Goal: Task Accomplishment & Management: Manage account settings

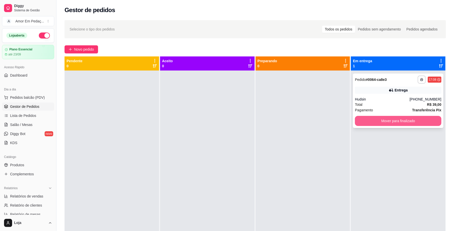
click at [378, 117] on button "Mover para finalizado" at bounding box center [398, 121] width 87 height 10
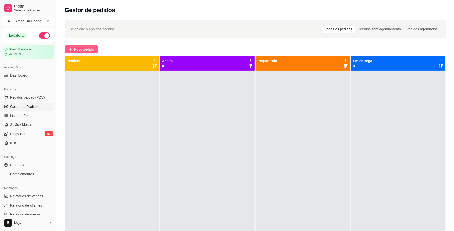
click at [92, 49] on span "Novo pedido" at bounding box center [84, 50] width 20 height 6
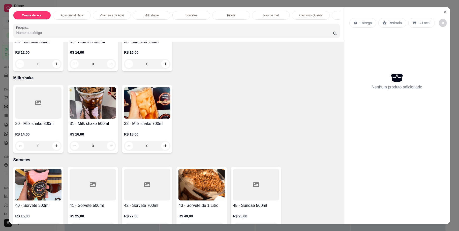
scroll to position [269, 0]
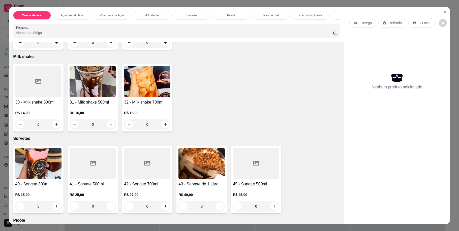
click at [91, 97] on img at bounding box center [93, 82] width 46 height 32
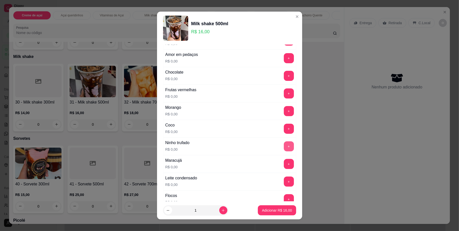
scroll to position [101, 0]
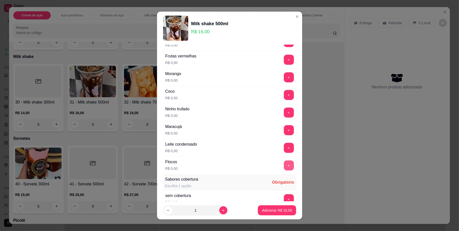
click at [284, 165] on button "+" at bounding box center [289, 166] width 10 height 10
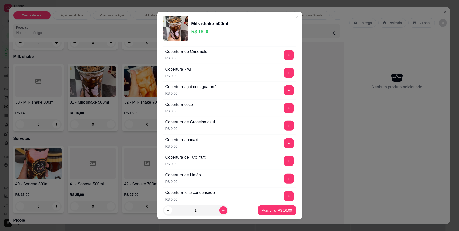
scroll to position [269, 0]
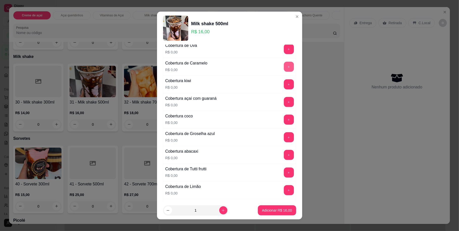
click at [284, 66] on button "+" at bounding box center [289, 67] width 10 height 10
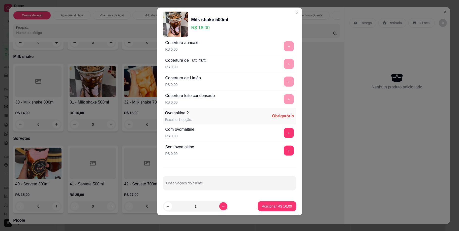
scroll to position [5, 0]
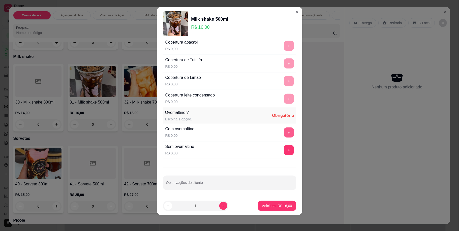
click at [284, 128] on button "+" at bounding box center [289, 133] width 10 height 10
click at [276, 205] on p "Adicionar R$ 16,00" at bounding box center [277, 206] width 30 height 5
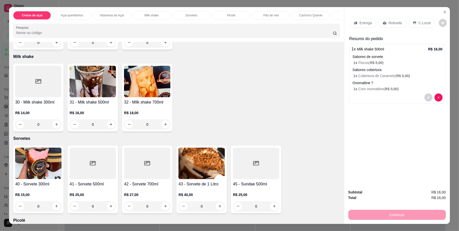
click at [363, 21] on p "Entrega" at bounding box center [366, 22] width 12 height 5
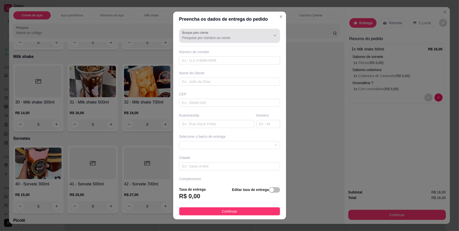
click at [211, 39] on input "Busque pelo cliente" at bounding box center [222, 37] width 81 height 5
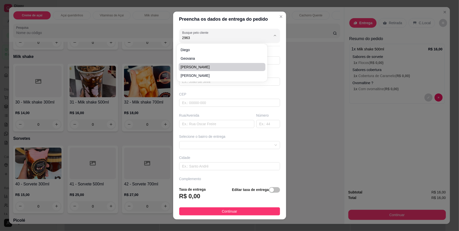
click at [224, 71] on ul "[PERSON_NAME]" at bounding box center [222, 63] width 87 height 34
click at [224, 67] on span "[PERSON_NAME]" at bounding box center [220, 67] width 78 height 5
type input "[PERSON_NAME]"
type input "31972022963"
type input "[PERSON_NAME]"
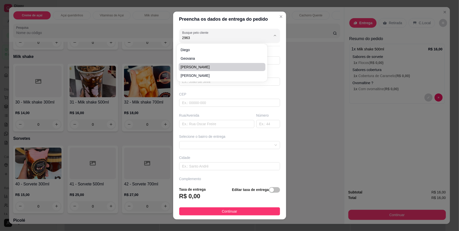
type input "32668082"
type input "[GEOGRAPHIC_DATA]"
type input "20"
type input "ibirite"
type input "Casa 2 andar"
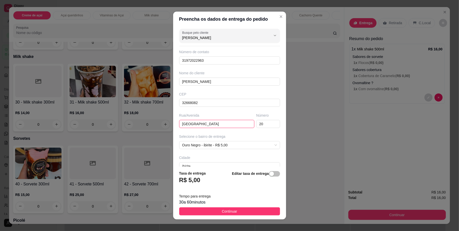
drag, startPoint x: 187, startPoint y: 124, endPoint x: 160, endPoint y: 128, distance: 27.0
click at [160, 128] on div "Preencha os dados de entrega do pedido Busque pelo cliente Alisson Número de co…" at bounding box center [229, 115] width 459 height 231
type input "Av [GEOGRAPHIC_DATA]"
click at [231, 210] on span "Continuar" at bounding box center [229, 212] width 15 height 6
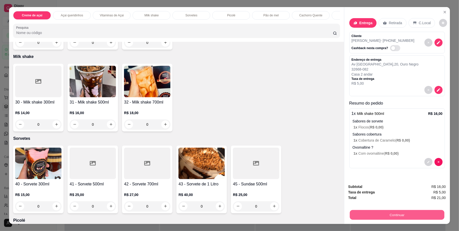
click at [415, 213] on button "Continuar" at bounding box center [397, 215] width 95 height 10
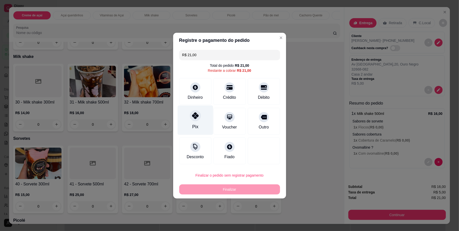
click at [192, 118] on icon at bounding box center [195, 116] width 7 height 7
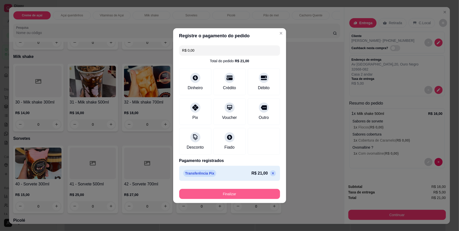
click at [248, 196] on button "Finalizar" at bounding box center [229, 194] width 101 height 10
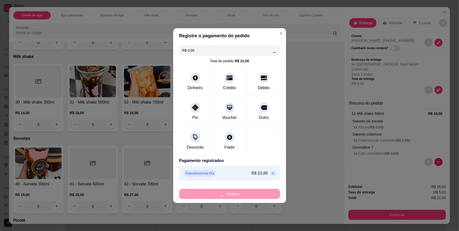
type input "-R$ 21,00"
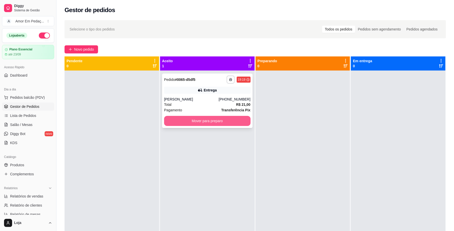
click at [197, 121] on button "Mover para preparo" at bounding box center [207, 121] width 87 height 10
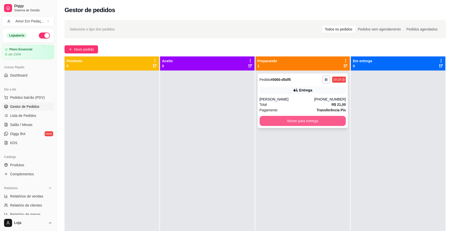
click at [284, 121] on button "Mover para entrega" at bounding box center [303, 121] width 87 height 10
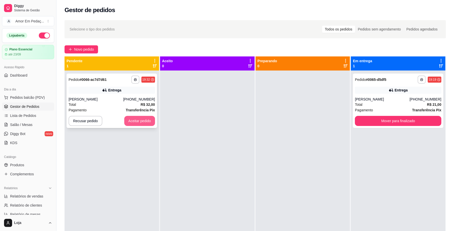
click at [136, 123] on button "Aceitar pedido" at bounding box center [139, 121] width 31 height 10
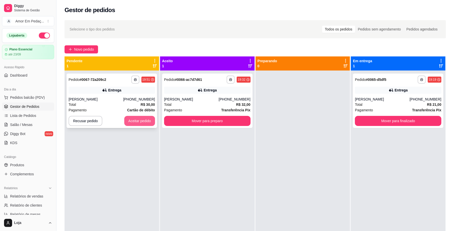
click at [139, 121] on button "Aceitar pedido" at bounding box center [139, 121] width 31 height 10
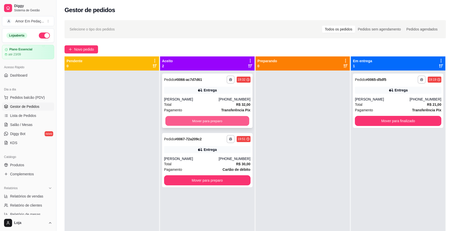
click at [226, 123] on button "Mover para preparo" at bounding box center [208, 121] width 84 height 10
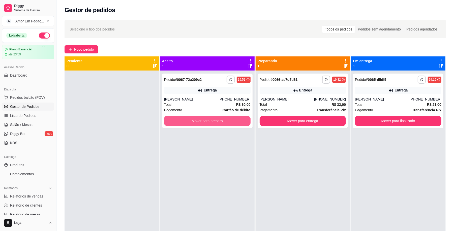
click at [226, 123] on button "Mover para preparo" at bounding box center [207, 121] width 87 height 10
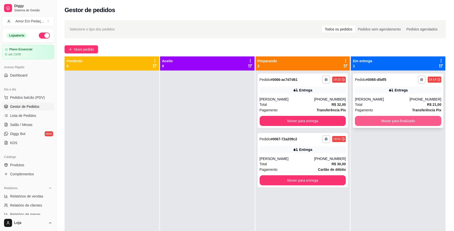
click at [407, 117] on button "Mover para finalizado" at bounding box center [398, 121] width 87 height 10
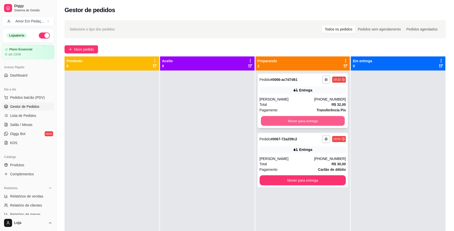
click at [316, 120] on button "Mover para entrega" at bounding box center [303, 121] width 84 height 10
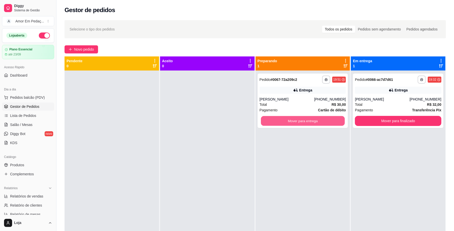
click at [316, 120] on button "Mover para entrega" at bounding box center [303, 121] width 84 height 10
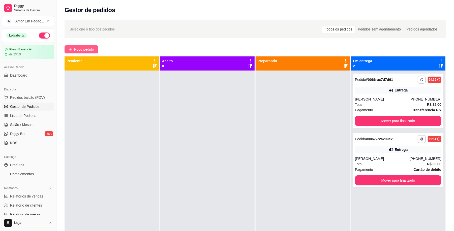
click at [79, 51] on span "Novo pedido" at bounding box center [84, 50] width 20 height 6
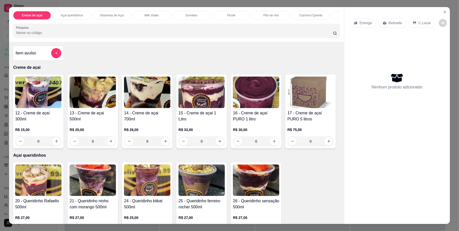
click at [206, 129] on div "R$ 33,00 0" at bounding box center [202, 134] width 46 height 24
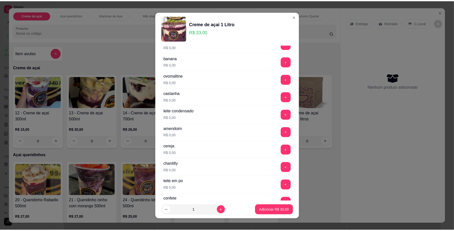
scroll to position [269, 0]
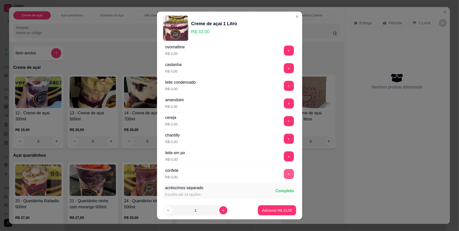
click at [284, 174] on button "+" at bounding box center [289, 174] width 10 height 10
click at [284, 122] on button "+" at bounding box center [289, 121] width 10 height 10
click at [278, 211] on p "Adicionar R$ 33,00" at bounding box center [277, 210] width 29 height 5
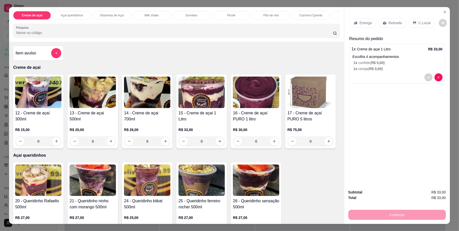
click at [370, 25] on div "Entrega" at bounding box center [363, 23] width 27 height 10
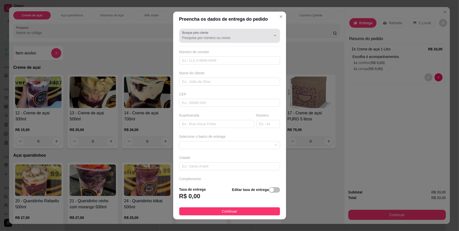
click at [222, 37] on input "Busque pelo cliente" at bounding box center [222, 37] width 81 height 5
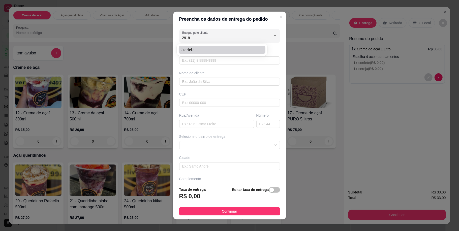
click at [216, 54] on li "Grazielle" at bounding box center [222, 50] width 87 height 8
type input "Grazielle"
type input "31993782919"
type input "Grazielle"
type input "32668010"
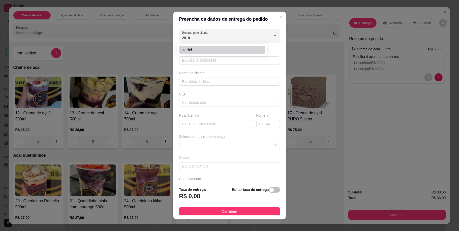
type input "[GEOGRAPHIC_DATA]"
type input "305"
type input "Betim"
type input "Casa"
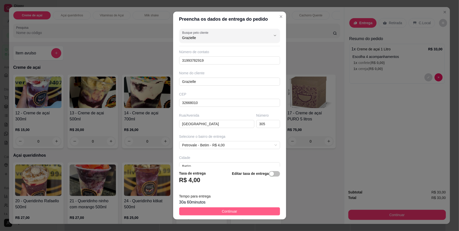
type input "Grazielle"
click at [225, 213] on span "Continuar" at bounding box center [229, 212] width 15 height 6
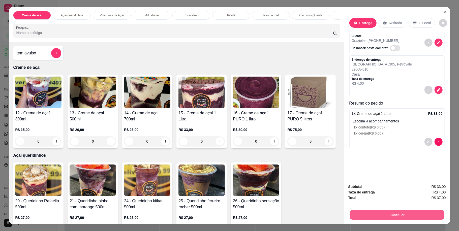
click at [419, 216] on button "Continuar" at bounding box center [397, 215] width 95 height 10
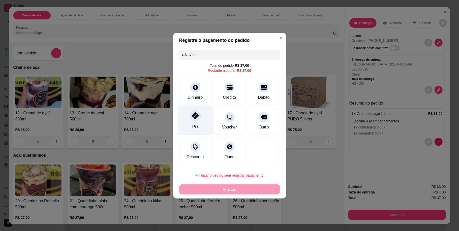
click at [203, 115] on div "Pix" at bounding box center [196, 120] width 36 height 30
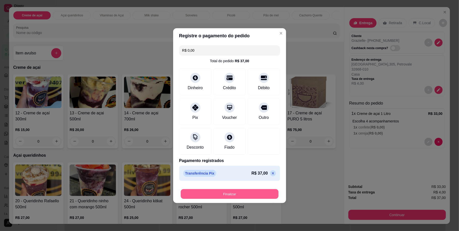
click at [244, 190] on button "Finalizar" at bounding box center [230, 194] width 98 height 10
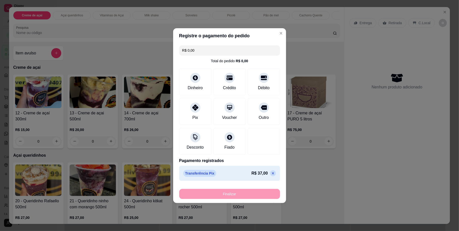
type input "-R$ 37,00"
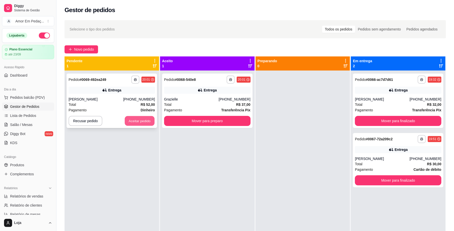
click at [145, 119] on button "Aceitar pedido" at bounding box center [140, 121] width 30 height 10
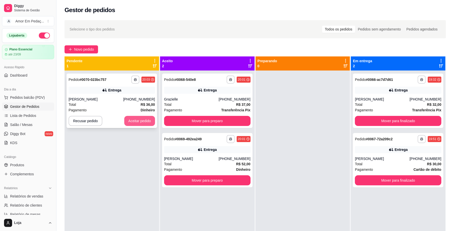
click at [135, 120] on button "Aceitar pedido" at bounding box center [139, 121] width 31 height 10
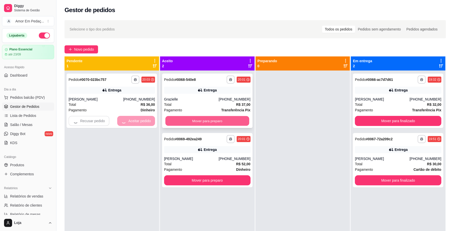
click at [218, 122] on button "Mover para preparo" at bounding box center [208, 121] width 84 height 10
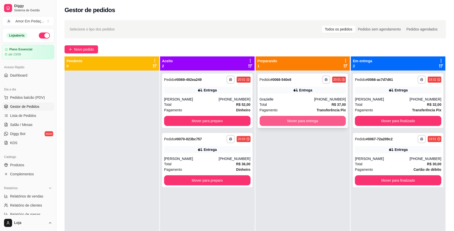
click at [336, 122] on button "Mover para entrega" at bounding box center [303, 121] width 87 height 10
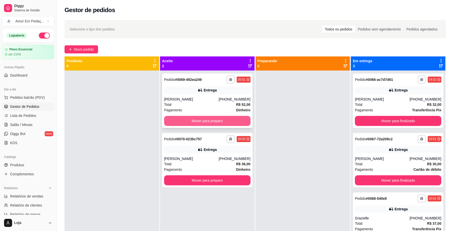
click at [181, 121] on button "Mover para preparo" at bounding box center [207, 121] width 87 height 10
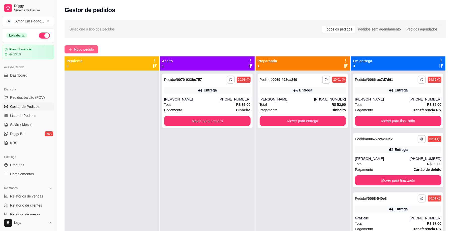
click at [78, 49] on span "Novo pedido" at bounding box center [84, 50] width 20 height 6
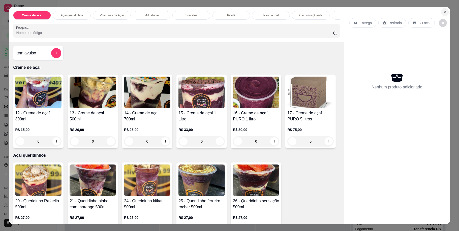
click at [444, 11] on icon "Close" at bounding box center [445, 12] width 2 height 2
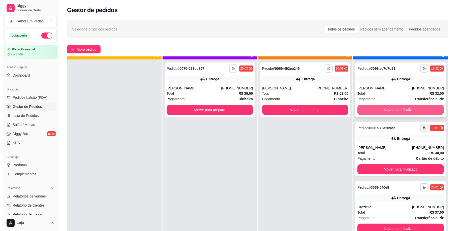
scroll to position [14, 0]
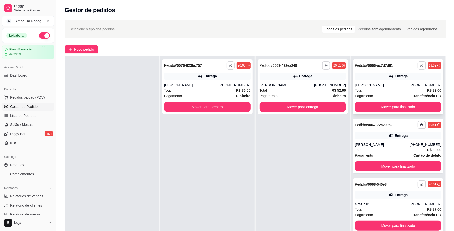
click at [410, 75] on div "Entrega" at bounding box center [398, 76] width 87 height 7
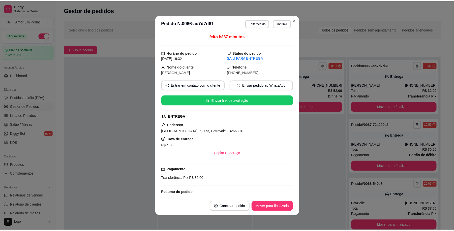
scroll to position [36, 0]
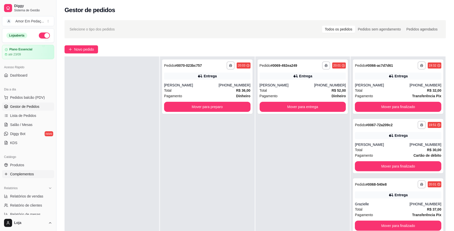
click at [21, 173] on span "Complementos" at bounding box center [22, 174] width 24 height 5
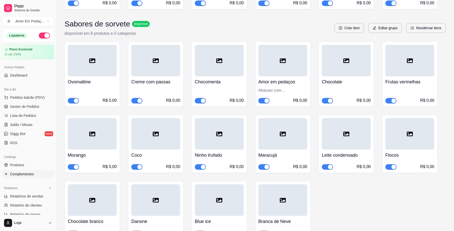
scroll to position [1548, 0]
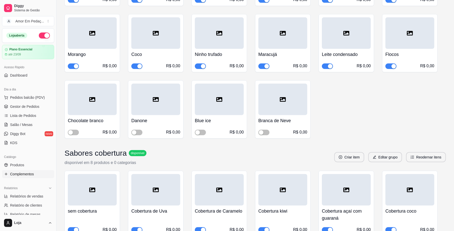
click at [21, 174] on span "Complementos" at bounding box center [22, 174] width 24 height 5
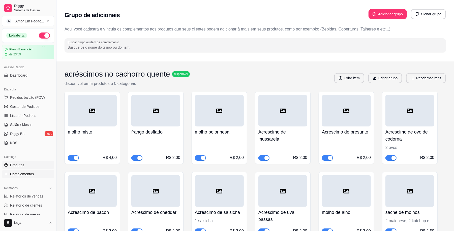
click at [38, 164] on link "Produtos" at bounding box center [28, 165] width 52 height 8
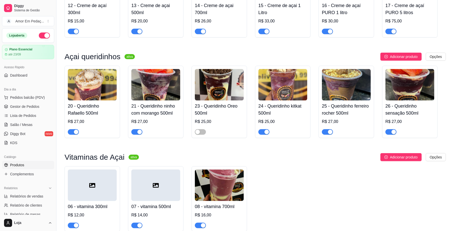
scroll to position [202, 0]
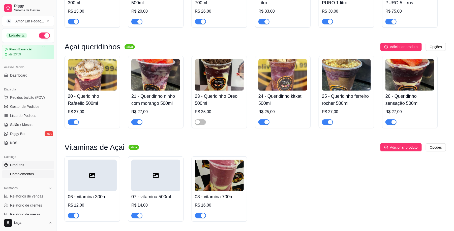
click at [31, 175] on span "Complementos" at bounding box center [22, 174] width 24 height 5
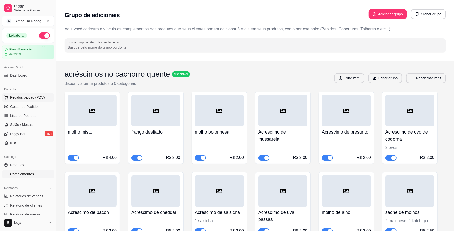
click at [35, 97] on span "Pedidos balcão (PDV)" at bounding box center [27, 97] width 35 height 5
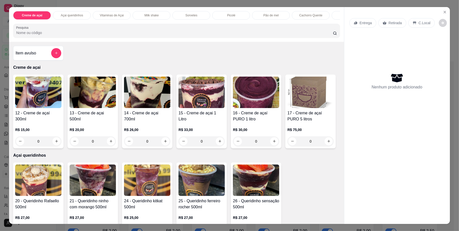
click at [44, 104] on img at bounding box center [38, 93] width 46 height 32
click at [443, 12] on icon "Close" at bounding box center [445, 12] width 4 height 4
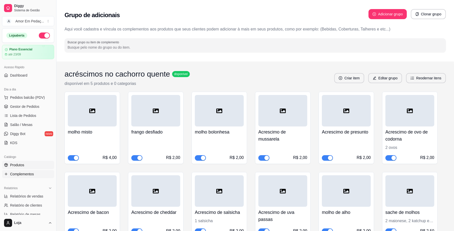
click at [12, 164] on span "Produtos" at bounding box center [17, 165] width 14 height 5
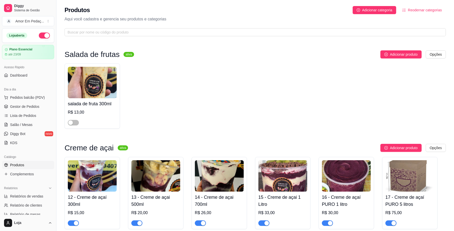
click at [99, 182] on img at bounding box center [92, 176] width 49 height 32
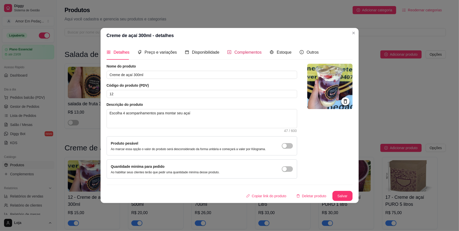
click at [242, 53] on span "Complementos" at bounding box center [248, 52] width 27 height 4
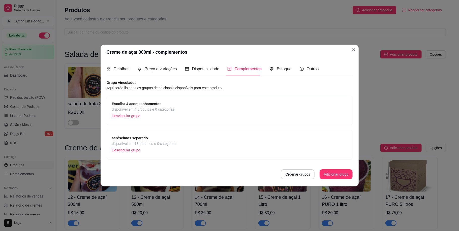
click at [134, 110] on span "disponível em 4 produtos e 0 categorias" at bounding box center [143, 110] width 63 height 6
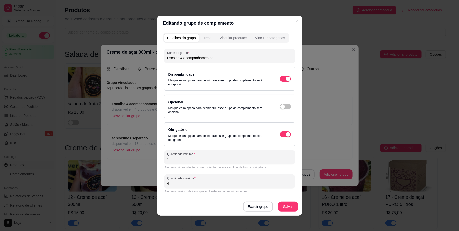
scroll to position [1, 0]
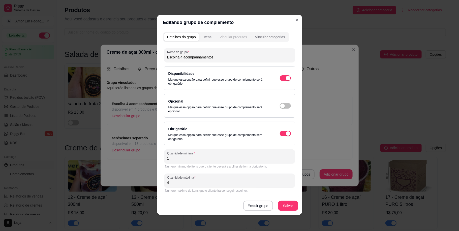
click at [220, 37] on div "Vincular produtos" at bounding box center [234, 37] width 28 height 5
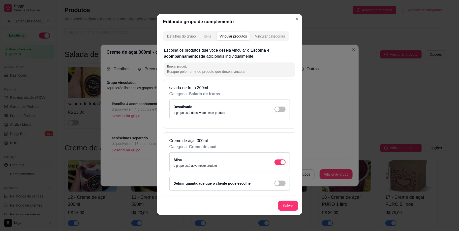
click at [210, 36] on button "Itens" at bounding box center [208, 36] width 14 height 8
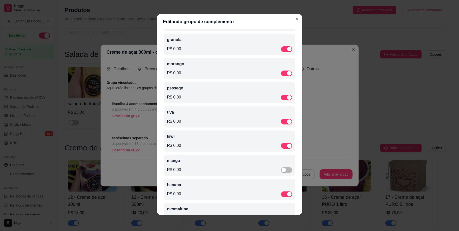
scroll to position [235, 0]
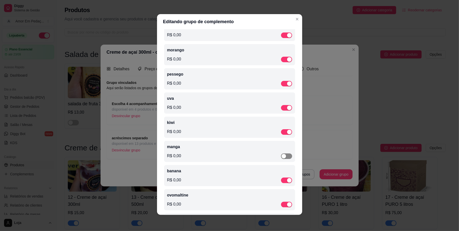
click at [281, 159] on span "button" at bounding box center [286, 157] width 11 height 6
click at [281, 159] on button "button" at bounding box center [286, 157] width 11 height 6
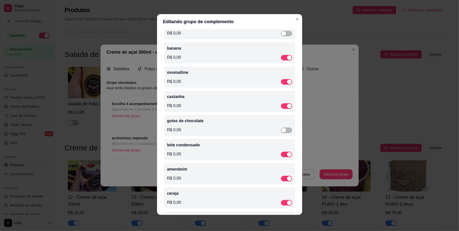
scroll to position [370, 0]
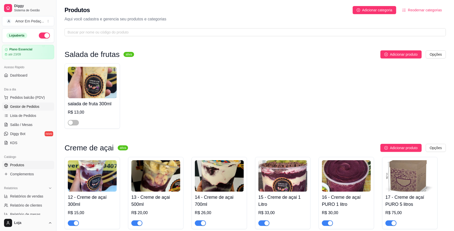
click at [34, 105] on span "Gestor de Pedidos" at bounding box center [24, 106] width 29 height 5
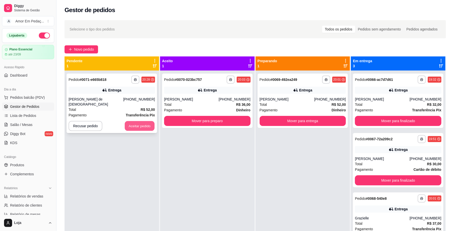
click at [142, 124] on button "Aceitar pedido" at bounding box center [140, 126] width 30 height 10
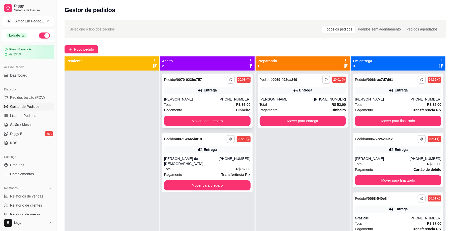
click at [199, 103] on div "Total R$ 36,00" at bounding box center [207, 105] width 87 height 6
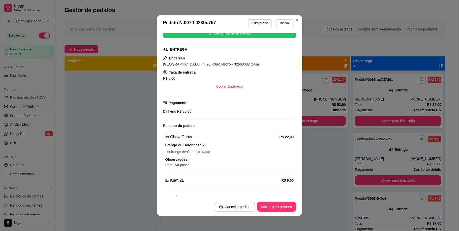
scroll to position [80, 0]
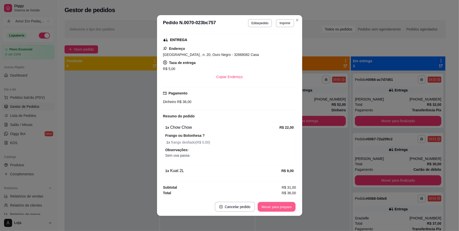
click at [274, 208] on button "Mover para preparo" at bounding box center [277, 207] width 38 height 10
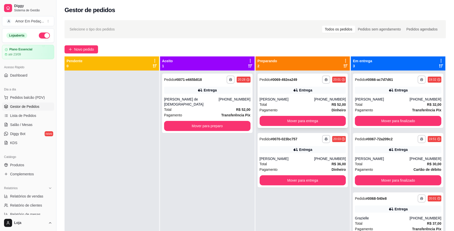
click at [295, 105] on div "Total R$ 52,00" at bounding box center [303, 105] width 87 height 6
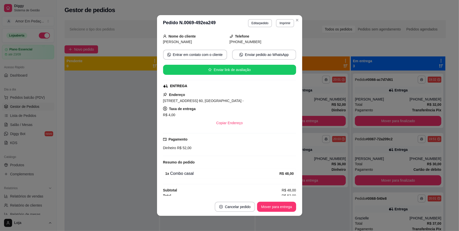
scroll to position [36, 0]
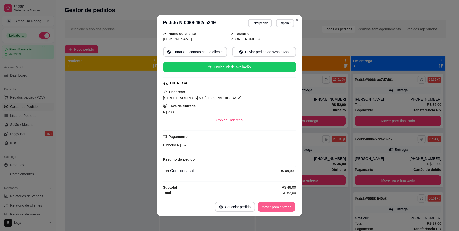
click at [274, 207] on button "Mover para entrega" at bounding box center [277, 207] width 38 height 10
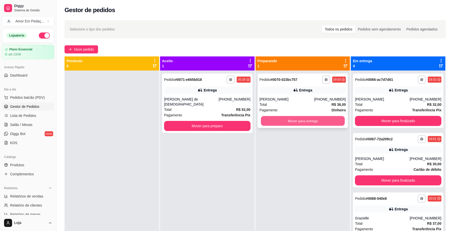
click at [308, 119] on button "Mover para entrega" at bounding box center [303, 121] width 84 height 10
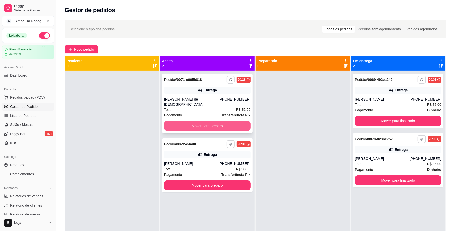
click at [228, 121] on button "Mover para preparo" at bounding box center [207, 126] width 87 height 10
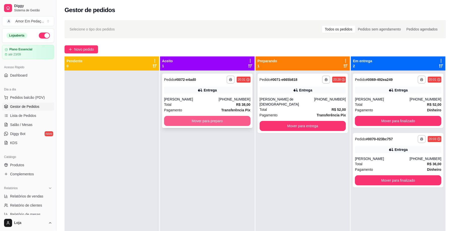
click at [228, 118] on button "Mover para preparo" at bounding box center [207, 121] width 87 height 10
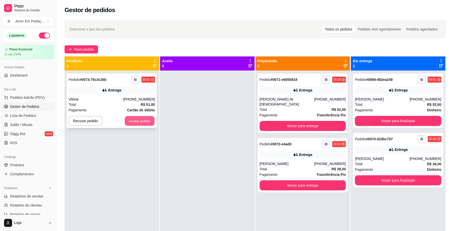
click at [147, 123] on button "Aceitar pedido" at bounding box center [140, 121] width 30 height 10
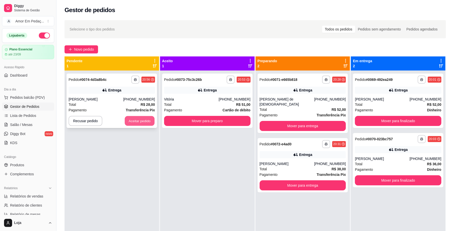
click at [138, 120] on button "Aceitar pedido" at bounding box center [140, 121] width 30 height 10
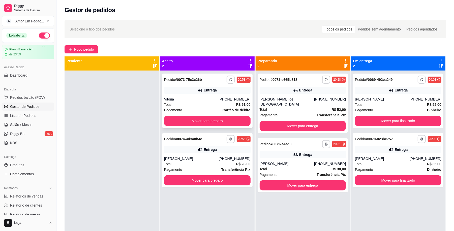
click at [217, 101] on div "Vitória" at bounding box center [191, 99] width 55 height 5
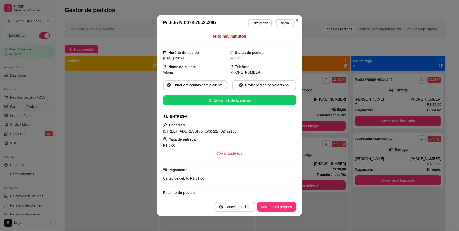
scroll to position [80, 0]
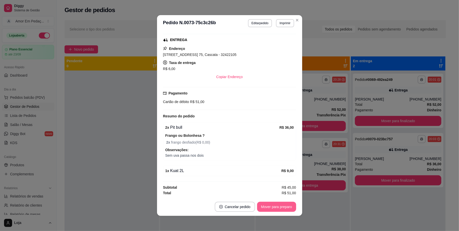
click at [270, 206] on button "Mover para preparo" at bounding box center [276, 207] width 39 height 10
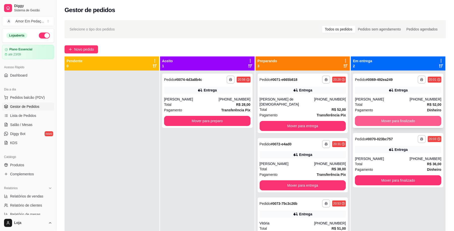
click at [388, 121] on button "Mover para finalizado" at bounding box center [398, 121] width 87 height 10
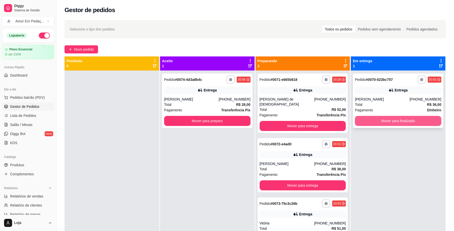
click at [394, 123] on button "Mover para finalizado" at bounding box center [398, 121] width 87 height 10
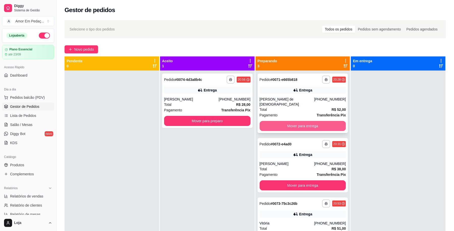
click at [318, 121] on button "Mover para entrega" at bounding box center [303, 126] width 87 height 10
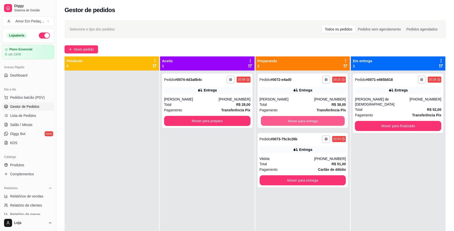
click at [318, 119] on button "Mover para entrega" at bounding box center [303, 121] width 84 height 10
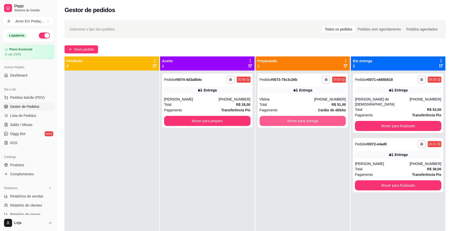
click at [318, 119] on button "Mover para entrega" at bounding box center [303, 121] width 87 height 10
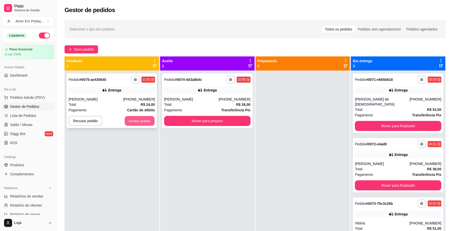
click at [139, 124] on button "Aceitar pedido" at bounding box center [140, 121] width 30 height 10
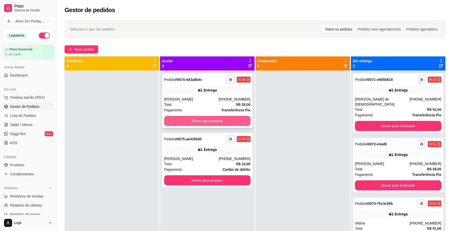
click at [215, 118] on button "Mover para preparo" at bounding box center [207, 121] width 87 height 10
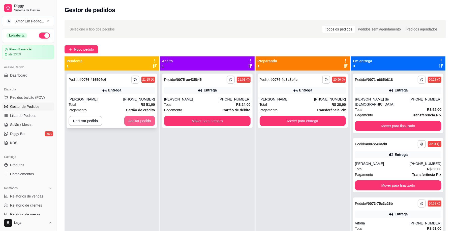
click at [147, 117] on button "Aceitar pedido" at bounding box center [139, 121] width 31 height 10
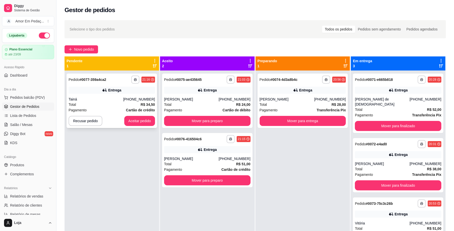
click at [145, 126] on div "**********" at bounding box center [112, 101] width 91 height 55
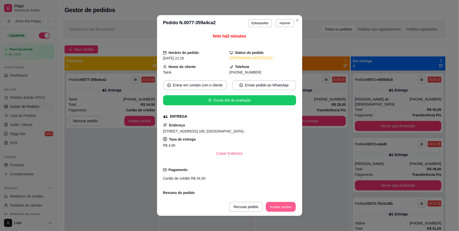
click at [277, 205] on button "Aceitar pedido" at bounding box center [281, 207] width 30 height 10
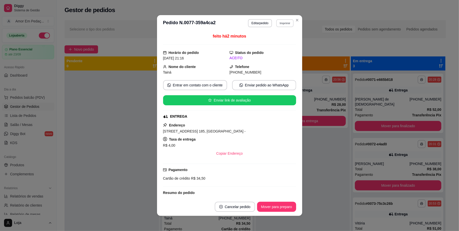
click at [281, 23] on button "Imprimir" at bounding box center [285, 23] width 17 height 8
click at [273, 41] on button "Impressora" at bounding box center [273, 41] width 35 height 8
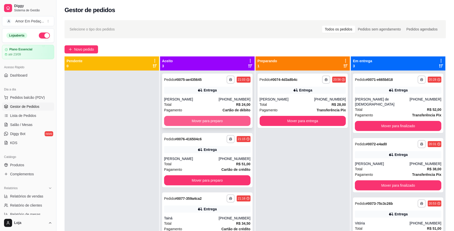
click at [218, 123] on button "Mover para preparo" at bounding box center [207, 121] width 87 height 10
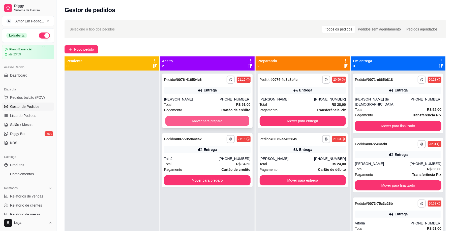
click at [218, 123] on button "Mover para preparo" at bounding box center [208, 121] width 84 height 10
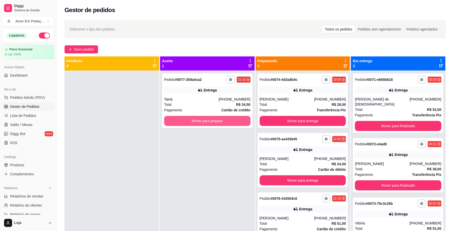
click at [218, 123] on button "Mover para preparo" at bounding box center [207, 121] width 87 height 10
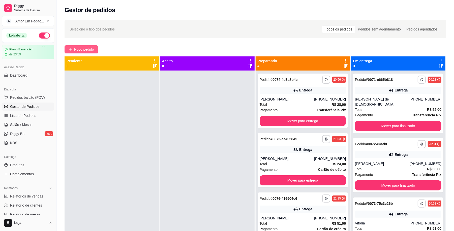
click at [90, 48] on span "Novo pedido" at bounding box center [84, 50] width 20 height 6
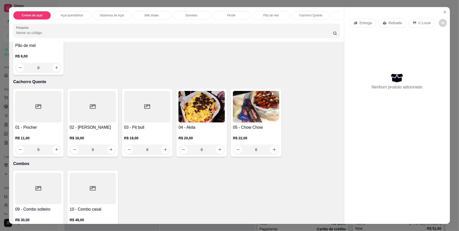
scroll to position [707, 0]
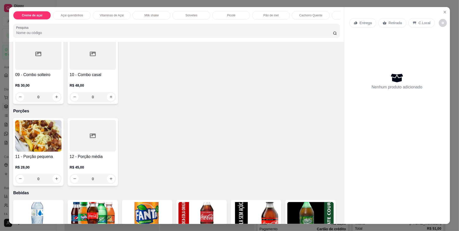
click at [92, 6] on p "R$ 16,00" at bounding box center [93, 3] width 46 height 5
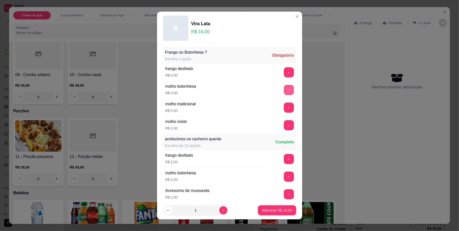
click at [284, 89] on button "+" at bounding box center [289, 90] width 10 height 10
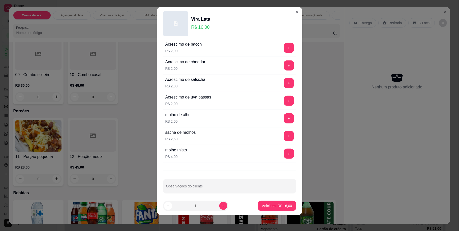
scroll to position [201, 0]
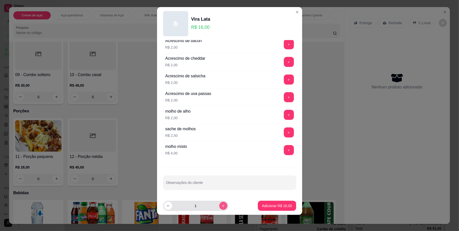
click at [220, 203] on button "increase-product-quantity" at bounding box center [224, 206] width 8 height 8
type input "2"
click at [285, 208] on button "Adicionar R$ 32,00" at bounding box center [277, 206] width 37 height 10
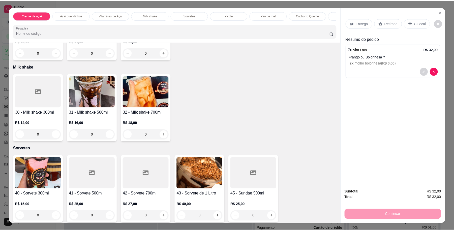
scroll to position [168, 0]
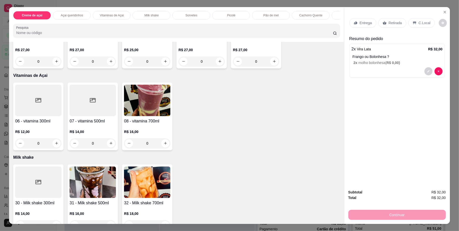
click at [80, 124] on h4 "07 - vitamina 500ml" at bounding box center [93, 121] width 46 height 6
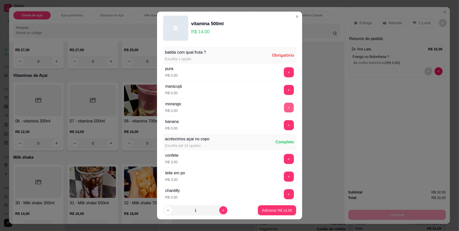
click at [284, 105] on button "+" at bounding box center [289, 108] width 10 height 10
click at [271, 211] on p "Adicionar R$ 14,00" at bounding box center [277, 210] width 30 height 5
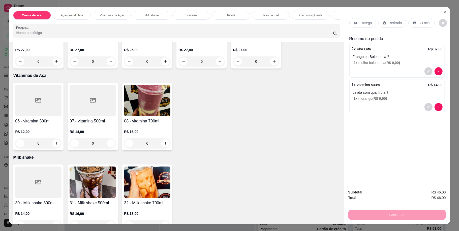
click at [452, 37] on div "Creme de açai Açai queridinhos Vitaminas de Açai Milk shake Sorvetes Picolé Pão…" at bounding box center [229, 115] width 459 height 231
click at [453, 35] on div "Creme de açai Açai queridinhos Vitaminas de Açai Milk shake Sorvetes Picolé Pão…" at bounding box center [229, 115] width 459 height 231
click at [451, 35] on div "Creme de açai Açai queridinhos Vitaminas de Açai Milk shake Sorvetes Picolé Pão…" at bounding box center [229, 115] width 459 height 231
click at [450, 35] on div "Creme de açai Açai queridinhos Vitaminas de Açai Milk shake Sorvetes Picolé Pão…" at bounding box center [229, 115] width 459 height 231
click at [443, 12] on icon "Close" at bounding box center [445, 12] width 4 height 4
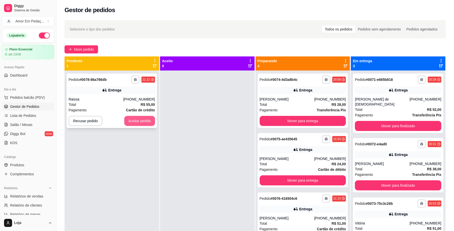
click at [151, 122] on button "Aceitar pedido" at bounding box center [139, 121] width 31 height 10
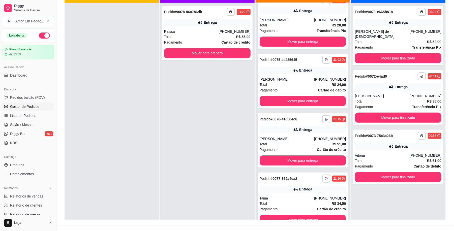
scroll to position [77, 0]
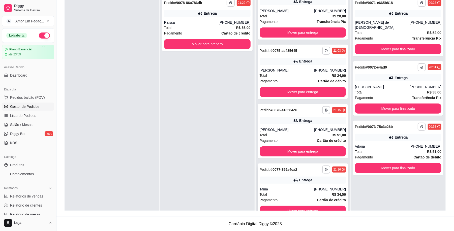
click at [307, 184] on div "**********" at bounding box center [303, 191] width 91 height 55
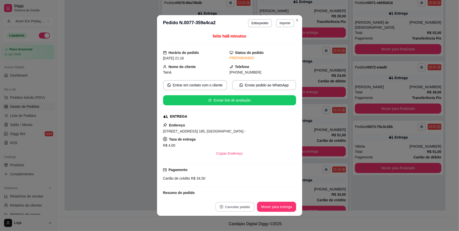
click at [236, 203] on button "Cancelar pedido" at bounding box center [235, 207] width 39 height 10
click at [239, 192] on button "Sim" at bounding box center [247, 195] width 20 height 10
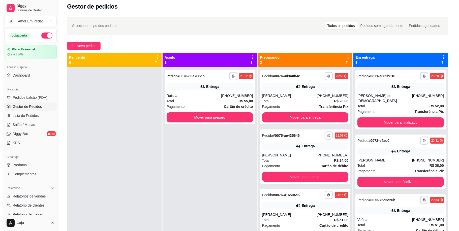
scroll to position [0, 0]
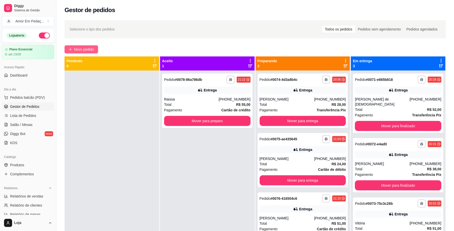
click at [81, 49] on span "Novo pedido" at bounding box center [84, 50] width 20 height 6
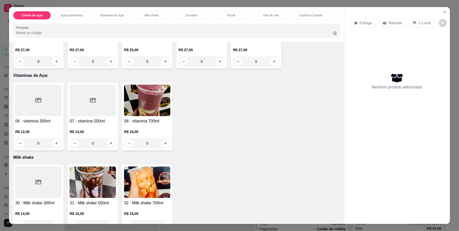
scroll to position [235, 0]
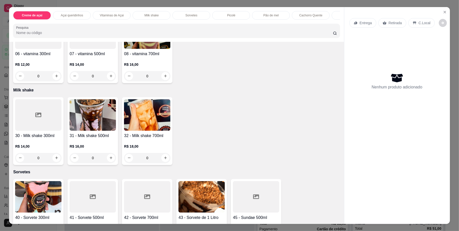
click at [99, 67] on p "R$ 14,00" at bounding box center [93, 64] width 46 height 5
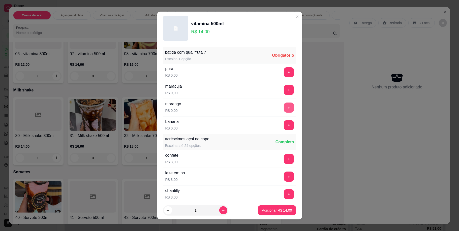
click at [284, 106] on button "+" at bounding box center [289, 108] width 10 height 10
click at [279, 210] on p "Adicionar R$ 14,00" at bounding box center [277, 210] width 30 height 5
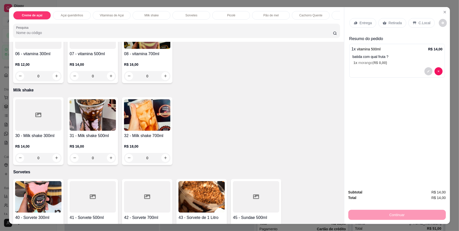
click at [356, 19] on div "Entrega" at bounding box center [363, 23] width 27 height 10
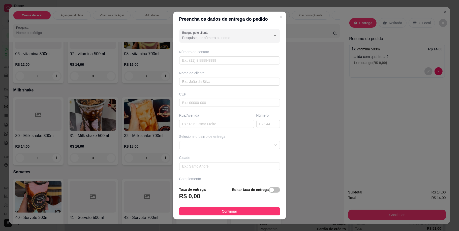
click at [222, 28] on div "Busque pelo cliente Número de contato Nome do cliente CEP Rua/[GEOGRAPHIC_DATA]…" at bounding box center [229, 105] width 113 height 156
click at [222, 36] on input "Busque pelo cliente" at bounding box center [222, 37] width 81 height 5
click at [215, 58] on span "Iago" at bounding box center [220, 58] width 78 height 5
type input "Iago"
type input "31991222791"
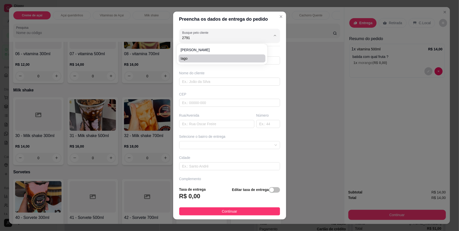
type input "Iago"
type input "Rua palmares"
type input "60"
type input "ibirite"
type input "Casa"
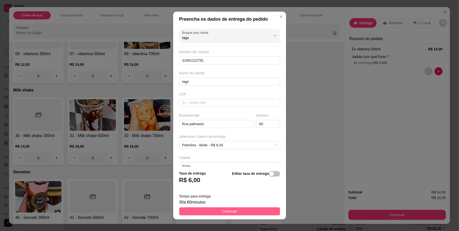
type input "Iago"
click at [247, 209] on button "Continuar" at bounding box center [229, 212] width 101 height 8
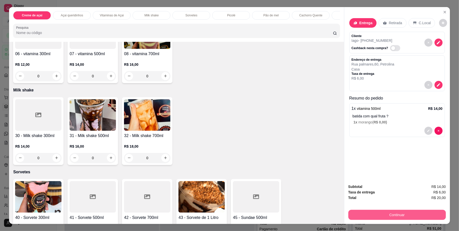
click at [401, 212] on button "Continuar" at bounding box center [398, 215] width 98 height 10
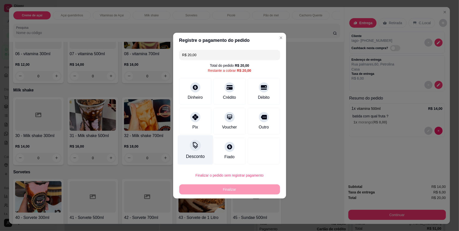
click at [193, 155] on div "Desconto" at bounding box center [195, 156] width 19 height 7
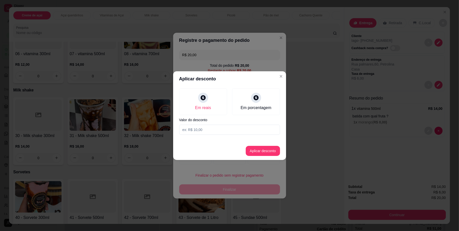
click at [200, 129] on input at bounding box center [229, 130] width 101 height 10
type input "1,00"
click at [250, 151] on button "Aplicar desconto" at bounding box center [263, 151] width 34 height 10
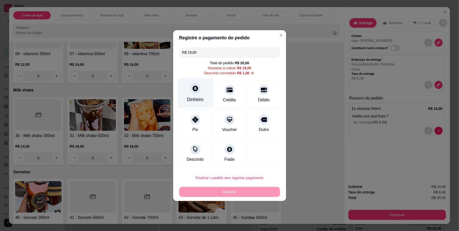
click at [202, 100] on div "Dinheiro" at bounding box center [195, 99] width 17 height 7
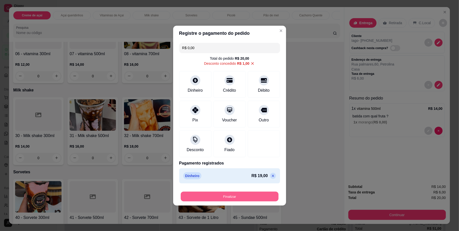
click at [242, 197] on button "Finalizar" at bounding box center [230, 197] width 98 height 10
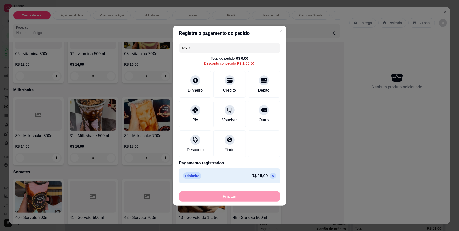
type input "-R$ 20,00"
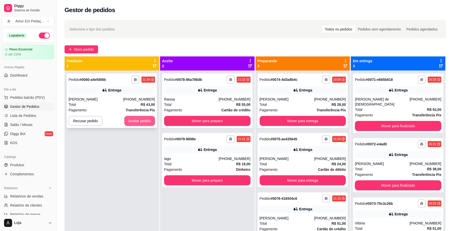
click at [143, 121] on button "Aceitar pedido" at bounding box center [139, 121] width 31 height 10
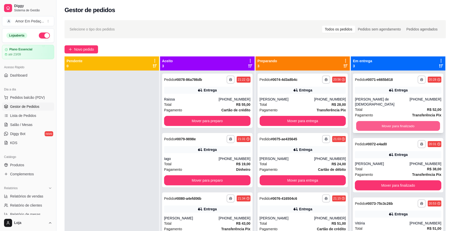
click at [408, 121] on button "Mover para finalizado" at bounding box center [399, 126] width 84 height 10
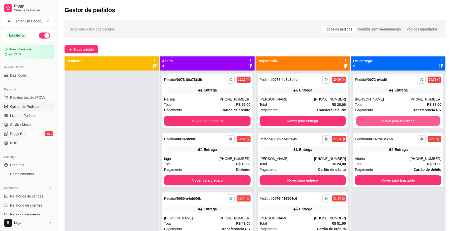
click at [408, 118] on button "Mover para finalizado" at bounding box center [399, 121] width 84 height 10
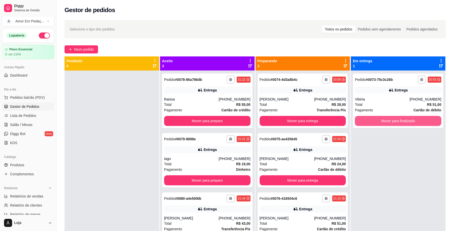
click at [408, 118] on button "Mover para finalizado" at bounding box center [398, 121] width 87 height 10
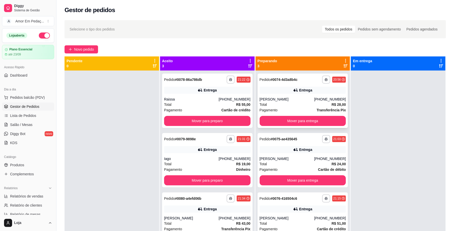
click at [300, 94] on div "**********" at bounding box center [303, 101] width 91 height 55
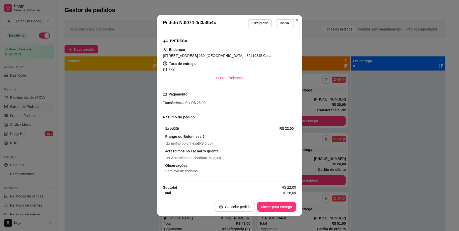
scroll to position [1, 0]
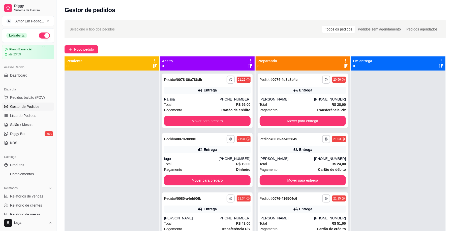
click at [303, 153] on div "Entrega" at bounding box center [303, 149] width 87 height 7
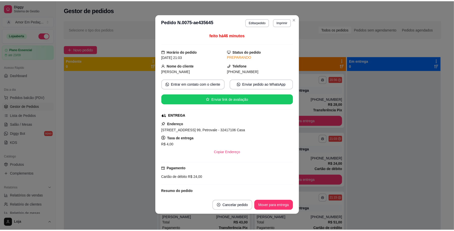
scroll to position [70, 0]
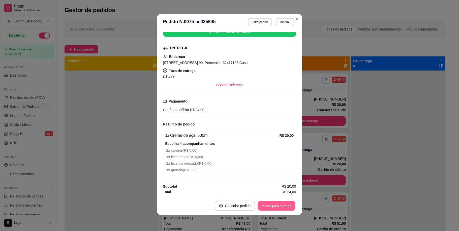
click at [279, 206] on button "Mover para entrega" at bounding box center [277, 206] width 38 height 10
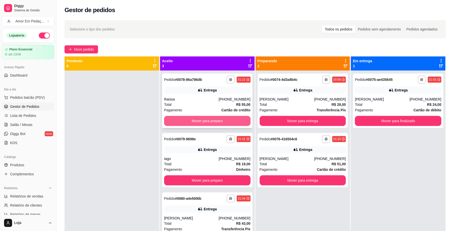
click at [211, 122] on button "Mover para preparo" at bounding box center [207, 121] width 87 height 10
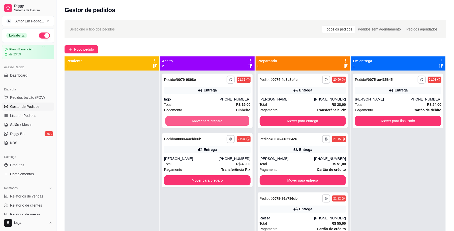
click at [211, 122] on button "Mover para preparo" at bounding box center [208, 121] width 84 height 10
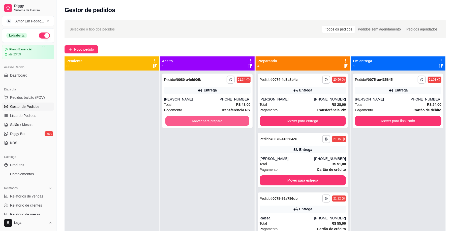
click at [211, 122] on button "Mover para preparo" at bounding box center [208, 121] width 84 height 10
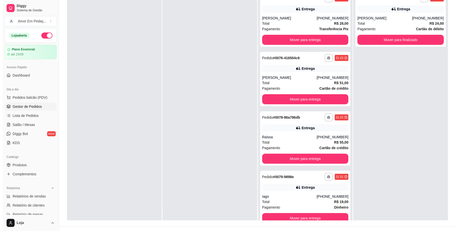
scroll to position [0, 0]
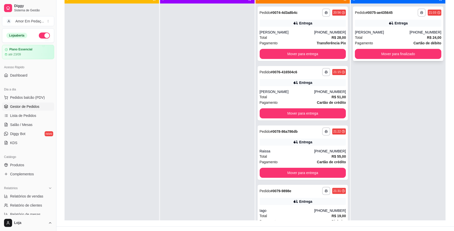
click at [415, 38] on div "Total R$ 24,00" at bounding box center [398, 38] width 87 height 6
click at [372, 58] on button "Mover para finalizado" at bounding box center [399, 54] width 84 height 10
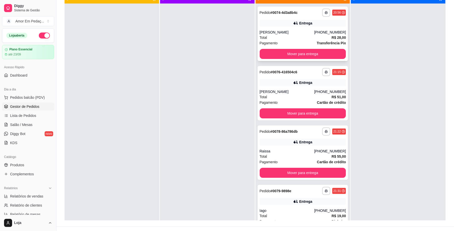
click at [309, 29] on div "**********" at bounding box center [303, 34] width 91 height 55
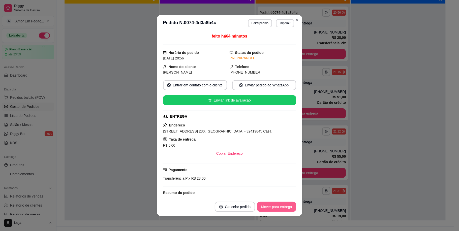
click at [286, 209] on button "Mover para entrega" at bounding box center [276, 207] width 39 height 10
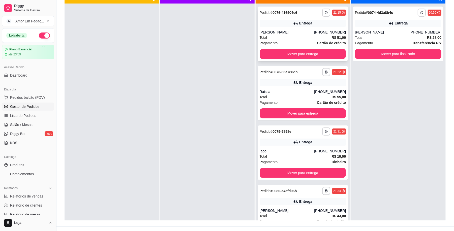
click at [292, 25] on div "Entrega" at bounding box center [303, 23] width 87 height 7
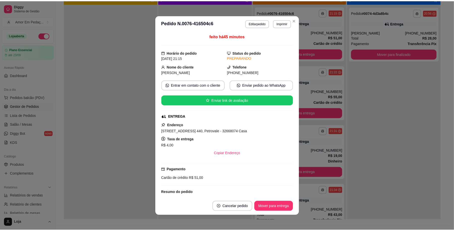
scroll to position [34, 0]
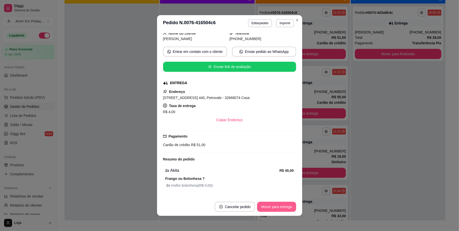
click at [283, 206] on button "Mover para entrega" at bounding box center [276, 207] width 39 height 10
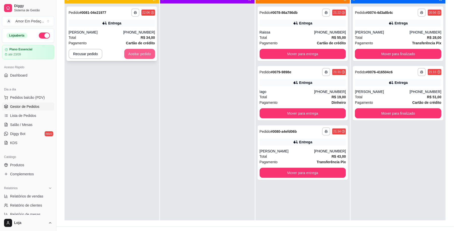
click at [146, 54] on button "Aceitar pedido" at bounding box center [139, 54] width 31 height 10
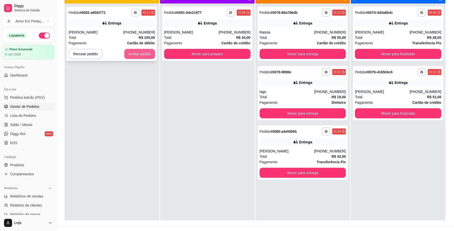
click at [136, 54] on button "Aceitar pedido" at bounding box center [139, 54] width 31 height 10
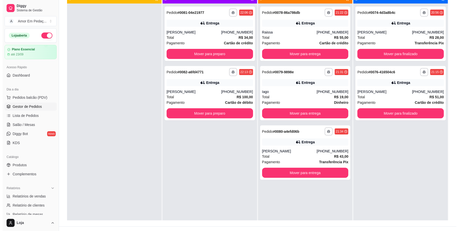
scroll to position [0, 0]
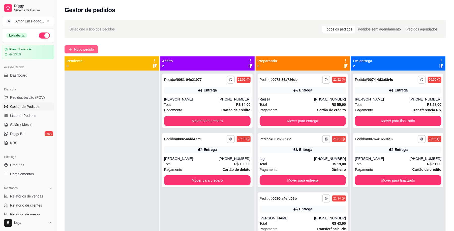
click at [87, 52] on button "Novo pedido" at bounding box center [82, 49] width 34 height 8
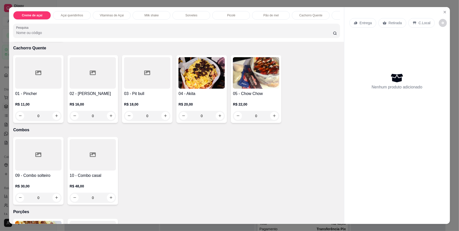
scroll to position [639, 0]
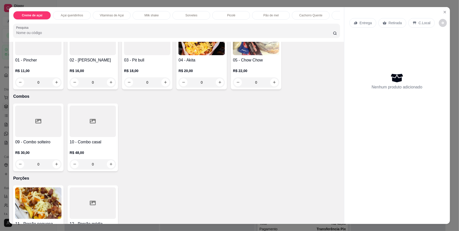
click at [149, 90] on div "03 - Pit bull R$ 18,00 0" at bounding box center [147, 56] width 50 height 68
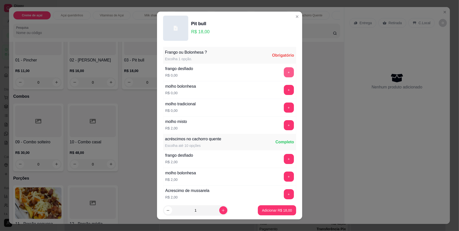
click at [284, 73] on button "+" at bounding box center [289, 72] width 10 height 10
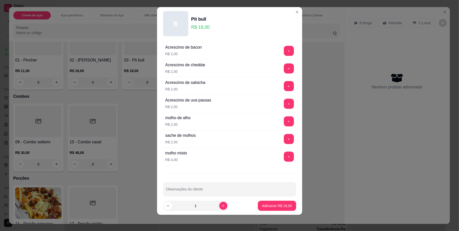
scroll to position [201, 0]
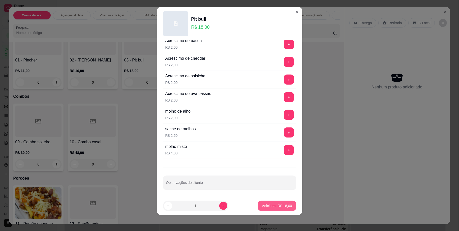
click at [263, 202] on button "Adicionar R$ 18,00" at bounding box center [277, 206] width 38 height 10
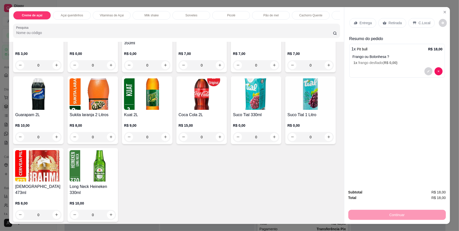
scroll to position [942, 0]
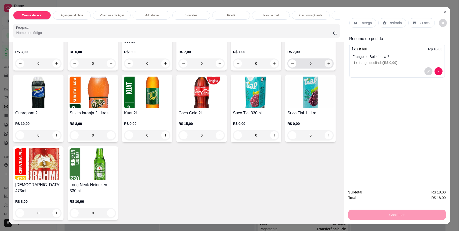
click at [327, 65] on icon "increase-product-quantity" at bounding box center [329, 64] width 4 height 4
type input "1"
click at [360, 24] on p "Entrega" at bounding box center [366, 22] width 12 height 5
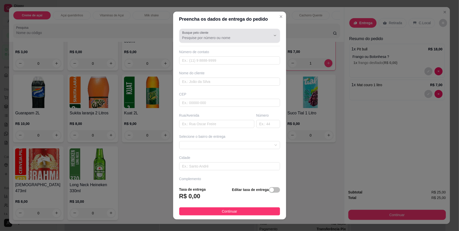
click at [187, 34] on label "Busque pelo cliente" at bounding box center [196, 33] width 28 height 4
click at [189, 35] on input "Busque pelo cliente" at bounding box center [222, 37] width 81 height 5
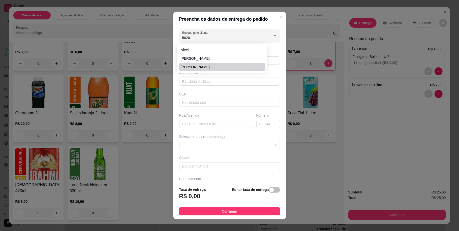
click at [225, 68] on span "[PERSON_NAME]" at bounding box center [220, 67] width 78 height 5
type input "[PERSON_NAME]"
type input "31996745020"
type input "[PERSON_NAME]"
type input "Rua Dona [PERSON_NAME]"
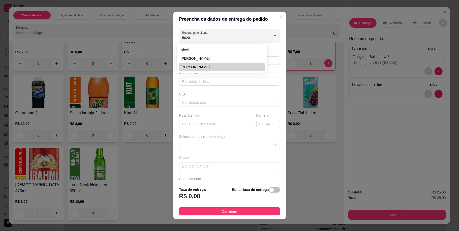
type input "346"
type input "Betim"
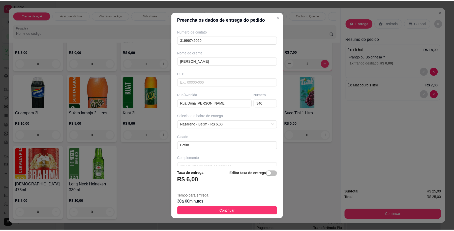
scroll to position [31, 0]
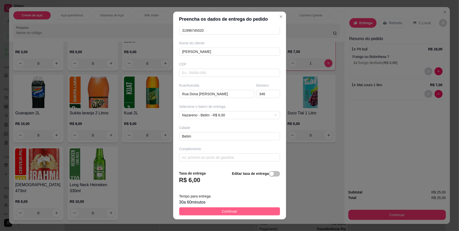
type input "[PERSON_NAME]"
click at [242, 209] on button "Continuar" at bounding box center [229, 212] width 101 height 8
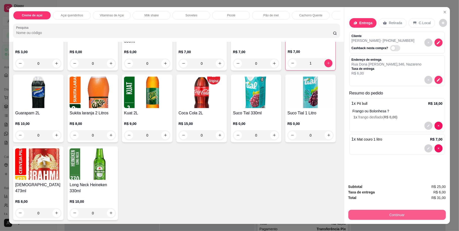
click at [400, 211] on button "Continuar" at bounding box center [398, 215] width 98 height 10
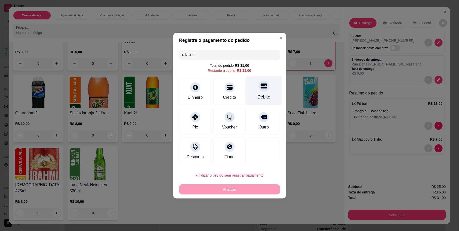
click at [261, 89] on icon at bounding box center [264, 86] width 7 height 7
type input "R$ 0,00"
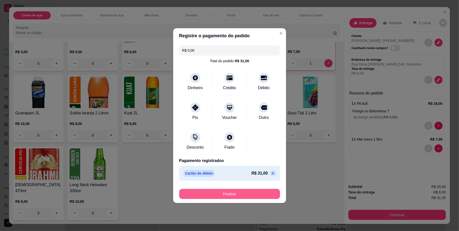
click at [236, 193] on button "Finalizar" at bounding box center [229, 194] width 101 height 10
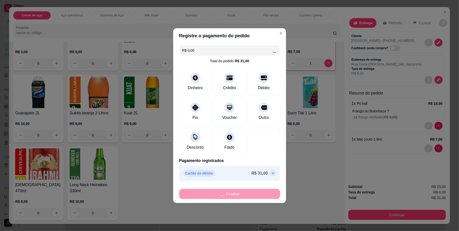
type input "0"
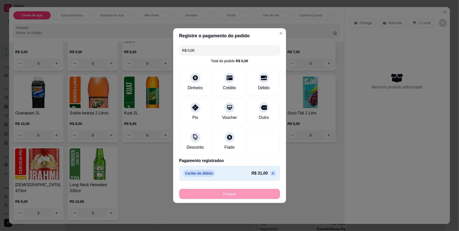
type input "-R$ 31,00"
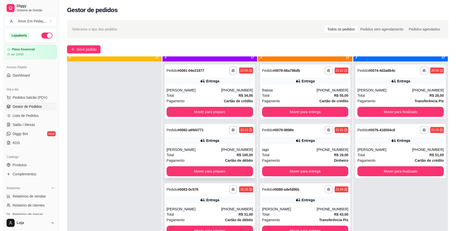
scroll to position [14, 0]
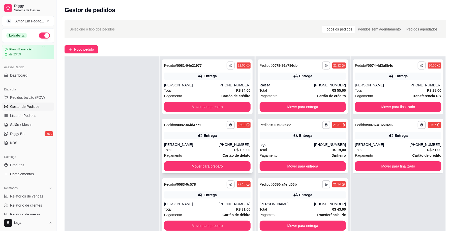
click at [218, 138] on div "Entrega" at bounding box center [207, 135] width 87 height 7
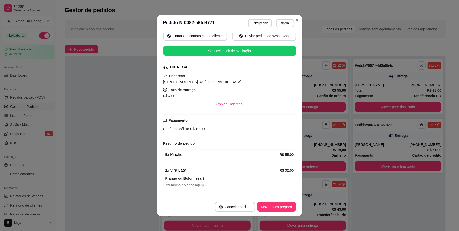
scroll to position [82, 0]
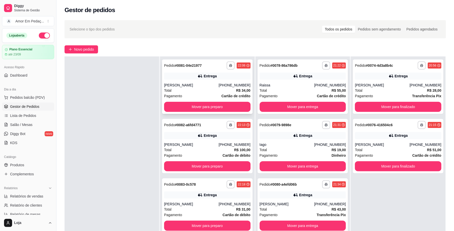
click at [231, 81] on div "**********" at bounding box center [207, 87] width 91 height 55
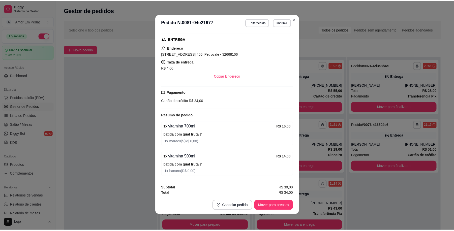
scroll to position [81, 0]
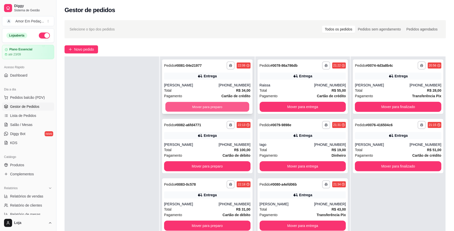
click at [230, 109] on button "Mover para preparo" at bounding box center [208, 107] width 84 height 10
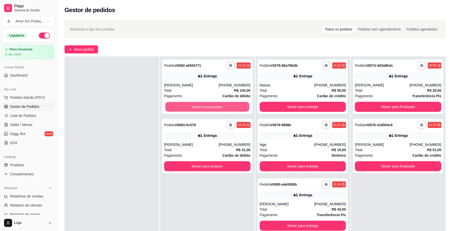
click at [230, 109] on button "Mover para preparo" at bounding box center [208, 107] width 84 height 10
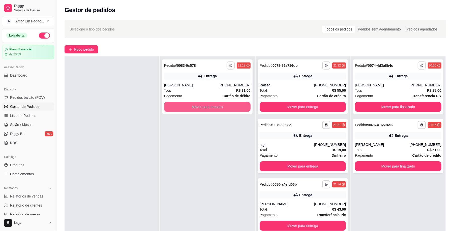
click at [230, 109] on button "Mover para preparo" at bounding box center [207, 107] width 87 height 10
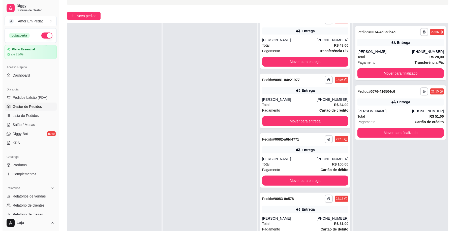
scroll to position [77, 0]
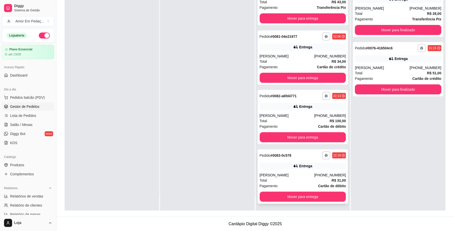
click at [305, 180] on div "Total R$ 31,00" at bounding box center [303, 181] width 87 height 6
click at [307, 115] on div "[PERSON_NAME]" at bounding box center [287, 115] width 55 height 5
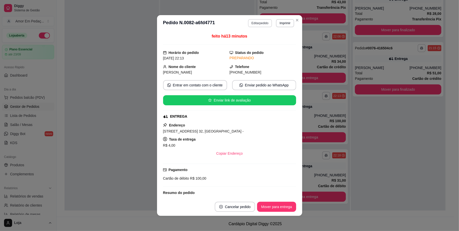
click at [256, 21] on button "Editar pedido" at bounding box center [260, 23] width 24 height 8
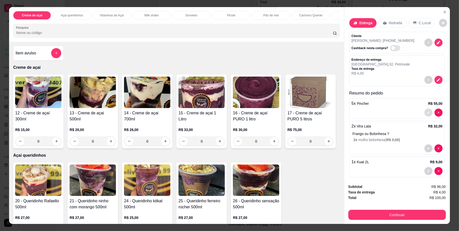
click at [425, 109] on button "decrease-product-quantity" at bounding box center [429, 113] width 8 height 8
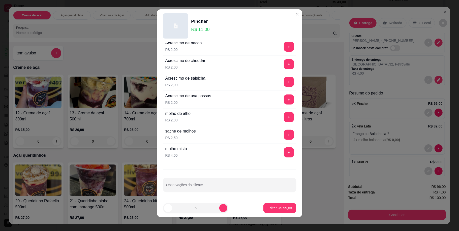
scroll to position [5, 0]
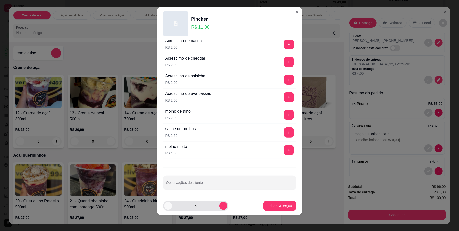
click at [167, 205] on icon "decrease-product-quantity" at bounding box center [168, 206] width 4 height 4
type input "4"
click at [281, 207] on p "Editar R$ 44,00" at bounding box center [280, 206] width 24 height 5
type input "4"
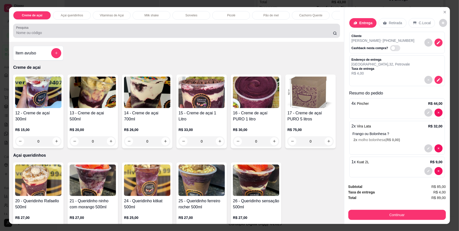
click at [165, 38] on div "Pesquisa" at bounding box center [176, 31] width 327 height 14
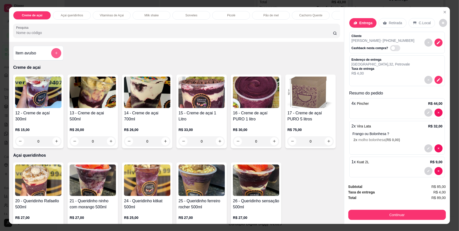
click at [55, 55] on icon "add-separate-item" at bounding box center [57, 53] width 4 height 4
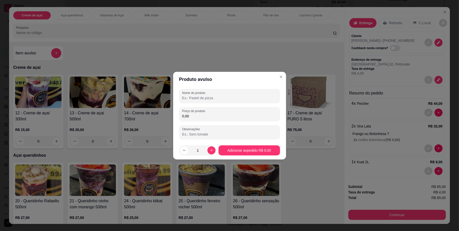
click at [214, 96] on input "Nome do produto" at bounding box center [229, 98] width 95 height 5
type input "tropical"
click at [222, 119] on div "Preço do produto 0,00" at bounding box center [229, 114] width 101 height 14
type input "6,00"
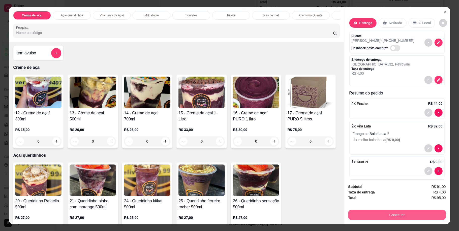
click at [404, 215] on button "Continuar" at bounding box center [398, 215] width 98 height 10
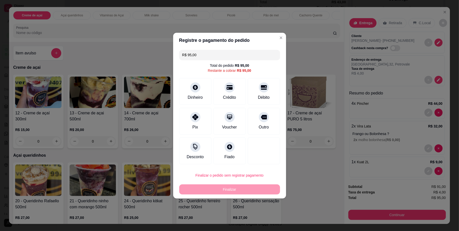
click at [197, 53] on input "R$ 95,00" at bounding box center [229, 55] width 95 height 10
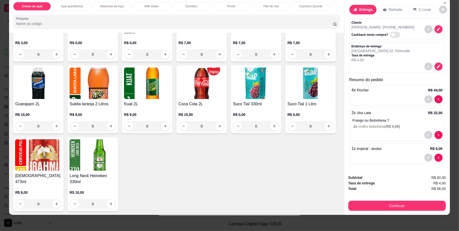
scroll to position [994, 0]
click at [170, 126] on button "increase-product-quantity" at bounding box center [166, 126] width 8 height 8
type input "1"
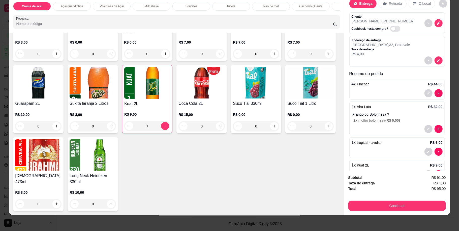
scroll to position [33, 0]
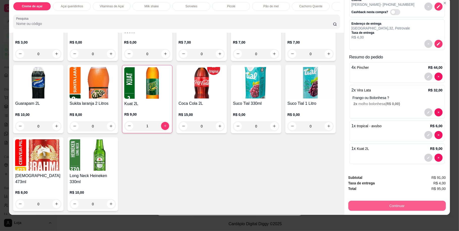
click at [378, 206] on button "Continuar" at bounding box center [398, 206] width 98 height 10
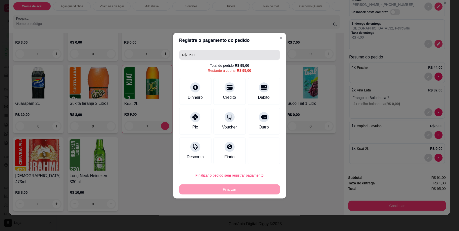
drag, startPoint x: 228, startPoint y: 52, endPoint x: 227, endPoint y: 50, distance: 2.9
click at [228, 50] on input "R$ 95,00" at bounding box center [229, 55] width 95 height 10
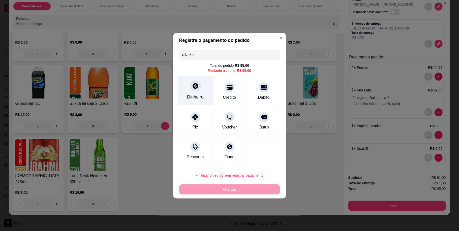
click at [189, 94] on div "Dinheiro" at bounding box center [195, 97] width 17 height 7
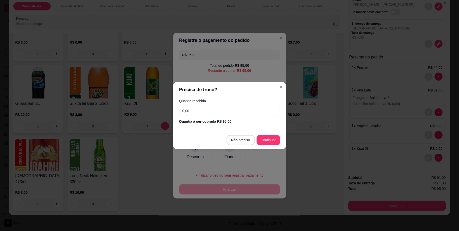
click at [215, 113] on input "0,00" at bounding box center [229, 111] width 101 height 10
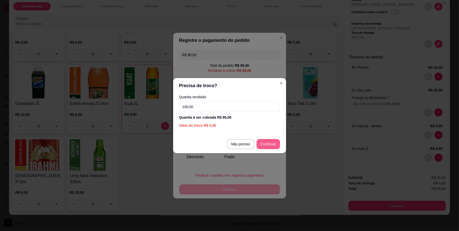
type input "100,00"
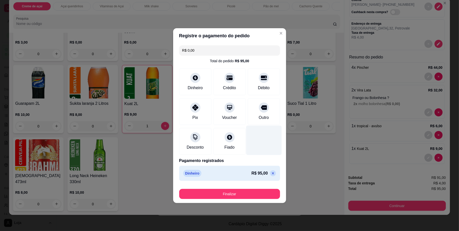
type input "R$ 0,00"
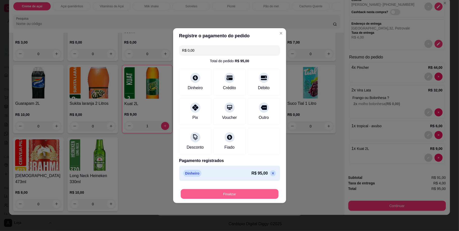
click at [254, 193] on button "Finalizar" at bounding box center [230, 194] width 98 height 10
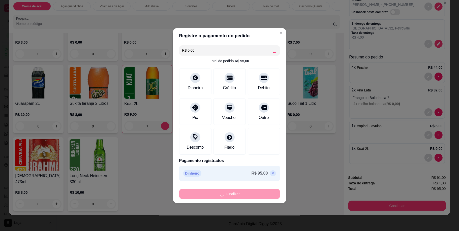
type input "0"
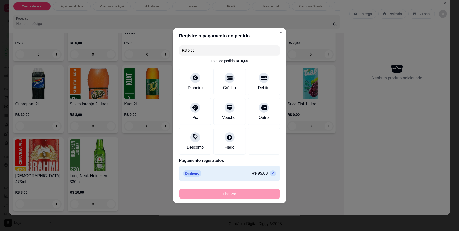
type input "-R$ 95,00"
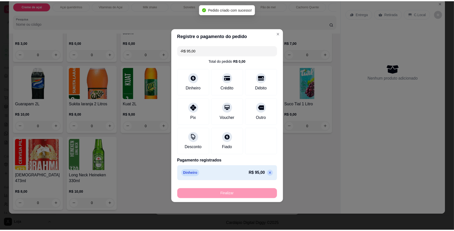
scroll to position [71, 0]
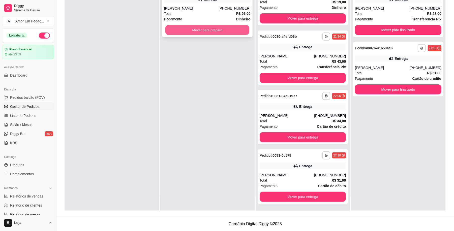
click at [215, 29] on button "Mover para preparo" at bounding box center [208, 30] width 84 height 10
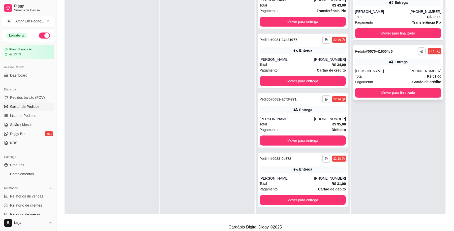
scroll to position [77, 0]
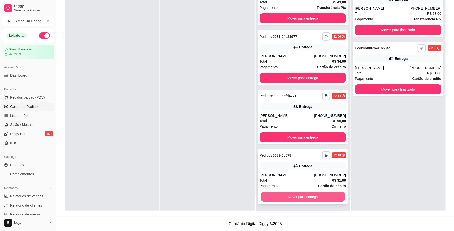
click at [307, 200] on button "Mover para entrega" at bounding box center [303, 197] width 84 height 10
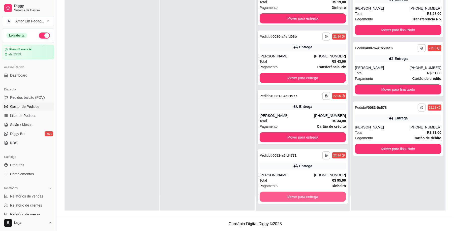
click at [311, 198] on button "Mover para entrega" at bounding box center [303, 197] width 87 height 10
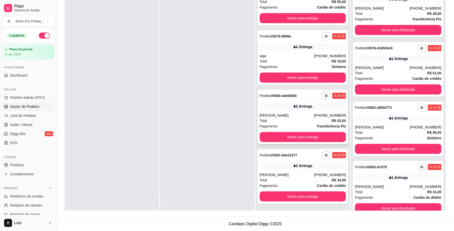
scroll to position [12, 0]
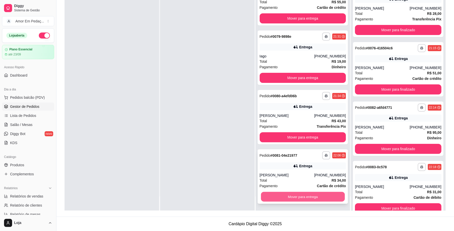
click at [310, 197] on button "Mover para entrega" at bounding box center [303, 197] width 84 height 10
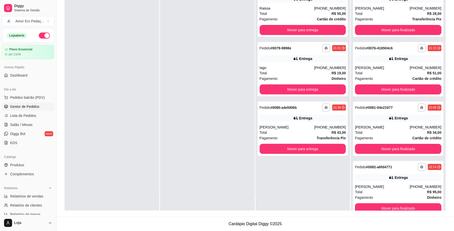
click at [146, 118] on div at bounding box center [112, 95] width 95 height 231
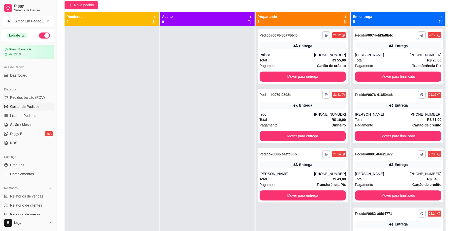
scroll to position [34, 0]
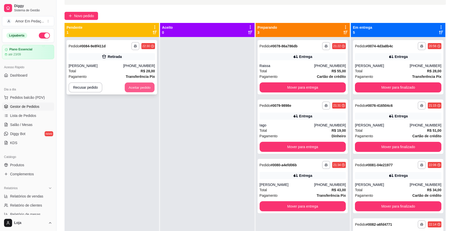
click at [149, 91] on button "Aceitar pedido" at bounding box center [140, 88] width 30 height 10
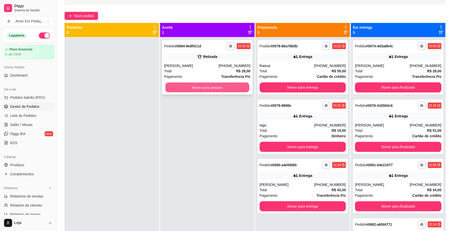
click at [202, 86] on button "Mover para preparo" at bounding box center [208, 88] width 84 height 10
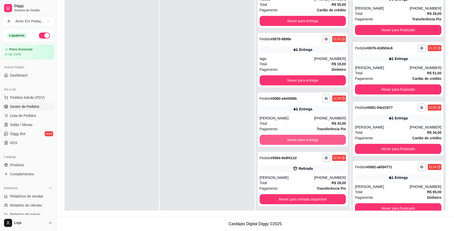
scroll to position [12, 0]
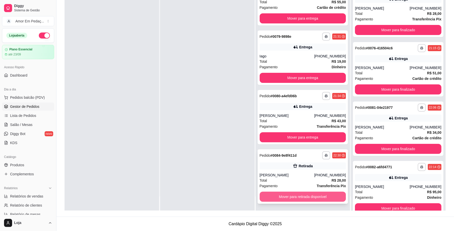
click at [320, 193] on button "Mover para retirada disponível" at bounding box center [303, 197] width 87 height 10
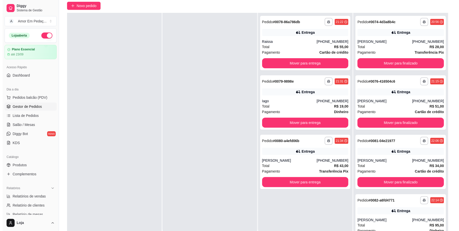
scroll to position [43, 0]
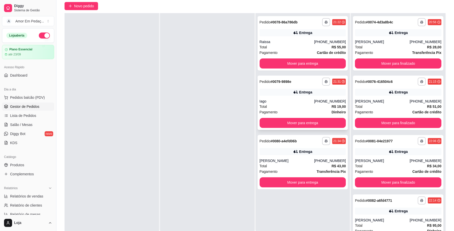
click at [321, 98] on div "**********" at bounding box center [303, 103] width 91 height 55
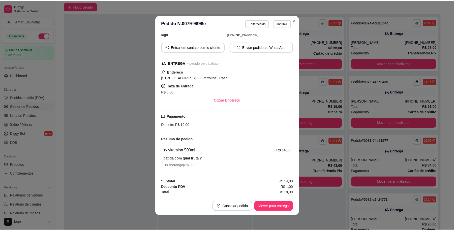
scroll to position [1, 0]
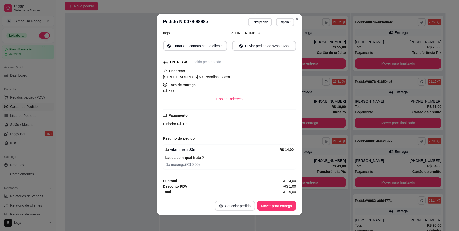
click at [248, 203] on button "Cancelar pedido" at bounding box center [235, 206] width 40 height 10
click at [251, 195] on button "Sim" at bounding box center [247, 193] width 20 height 10
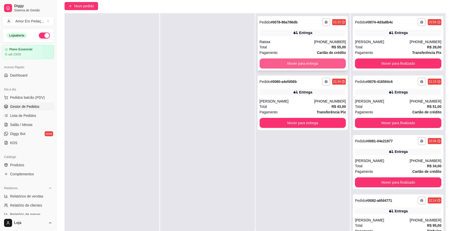
click at [326, 63] on button "Mover para entrega" at bounding box center [303, 64] width 87 height 10
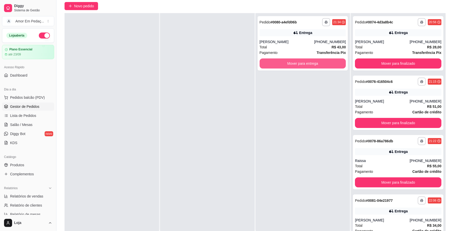
click at [326, 63] on button "Mover para entrega" at bounding box center [303, 64] width 87 height 10
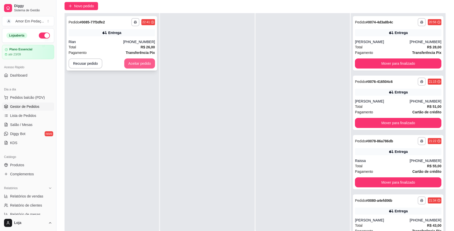
click at [138, 65] on button "Aceitar pedido" at bounding box center [139, 64] width 31 height 10
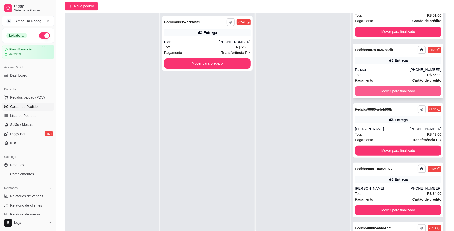
scroll to position [101, 0]
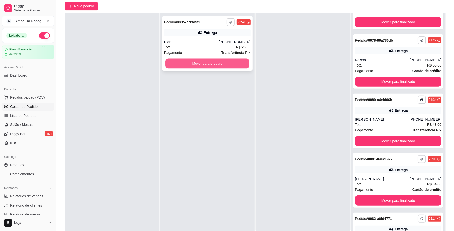
click at [226, 63] on button "Mover para preparo" at bounding box center [208, 64] width 84 height 10
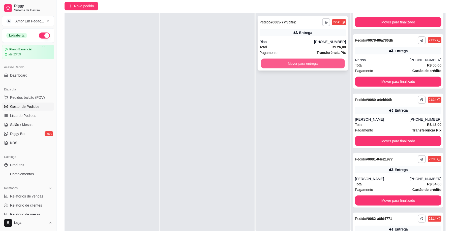
click at [314, 64] on button "Mover para entrega" at bounding box center [303, 64] width 84 height 10
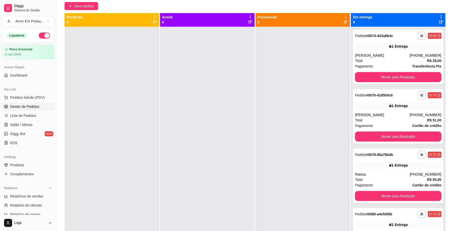
scroll to position [0, 0]
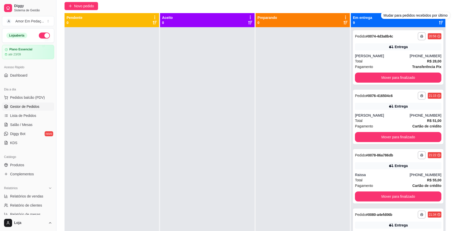
click at [440, 23] on icon at bounding box center [442, 23] width 4 height 4
click at [439, 15] on icon at bounding box center [441, 17] width 5 height 5
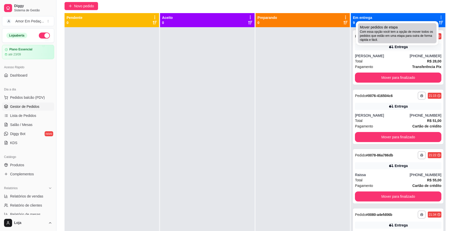
click at [414, 35] on span "Com essa opção você tem a opção de mover todos os pedidos que estão em uma etap…" at bounding box center [397, 36] width 75 height 12
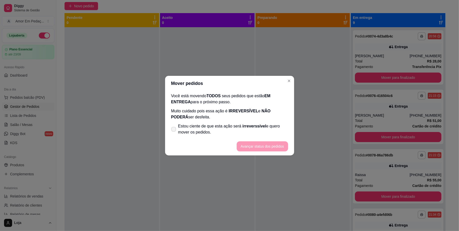
click at [269, 127] on span "Estou ciente de que esta ação será irreverssível e quero mover os pedidos." at bounding box center [233, 129] width 110 height 12
click at [174, 130] on input "Estou ciente de que esta ação será irreverssível e quero mover os pedidos." at bounding box center [172, 131] width 3 height 3
click at [269, 127] on span "Estou ciente de que esta ação será irreverssível e quero mover os pedidos." at bounding box center [233, 129] width 110 height 12
click at [174, 130] on input "Estou ciente de que esta ação será irreverssível e quero mover os pedidos." at bounding box center [172, 131] width 3 height 3
click at [268, 125] on span "Estou ciente de que esta ação será irreverssível e quero mover os pedidos." at bounding box center [233, 129] width 110 height 12
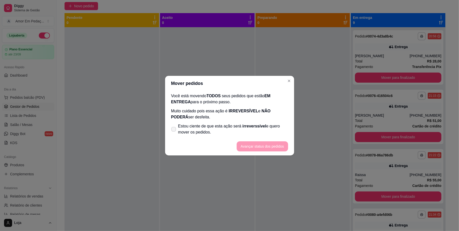
click at [174, 130] on input "Estou ciente de que esta ação será irreverssível e quero mover os pedidos." at bounding box center [172, 131] width 3 height 3
checkbox input "true"
click at [276, 143] on button "Avançar status dos pedidos" at bounding box center [263, 147] width 50 height 10
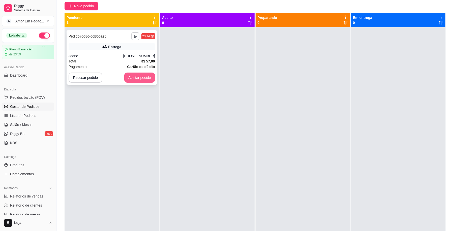
click at [135, 73] on button "Aceitar pedido" at bounding box center [139, 78] width 31 height 10
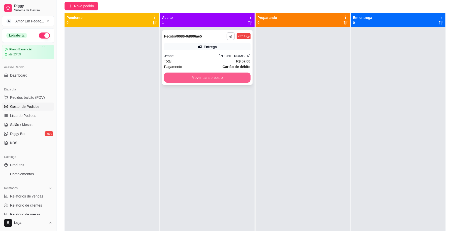
click at [214, 74] on button "Mover para preparo" at bounding box center [207, 78] width 87 height 10
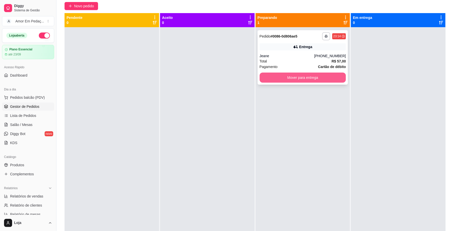
click at [323, 74] on button "Mover para entrega" at bounding box center [303, 78] width 87 height 10
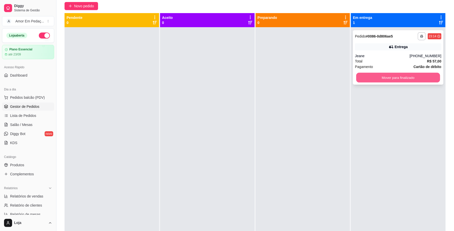
click at [412, 79] on button "Mover para finalizado" at bounding box center [399, 78] width 84 height 10
